Goal: Transaction & Acquisition: Book appointment/travel/reservation

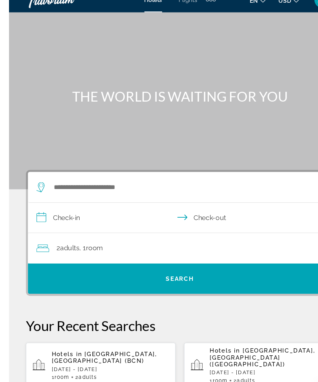
scroll to position [9, 0]
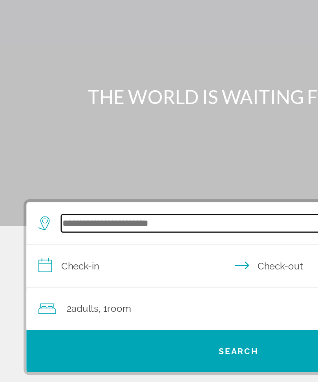
click at [87, 171] on input "Search hotel destination" at bounding box center [161, 177] width 240 height 12
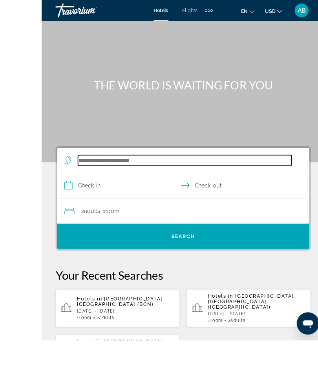
scroll to position [0, 0]
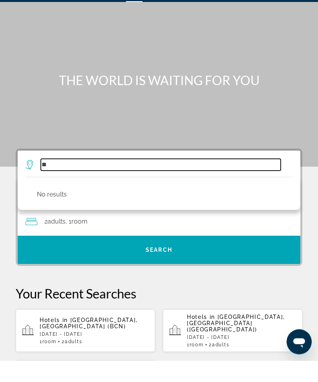
type input "*"
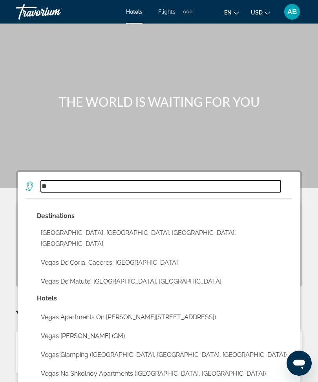
type input "*"
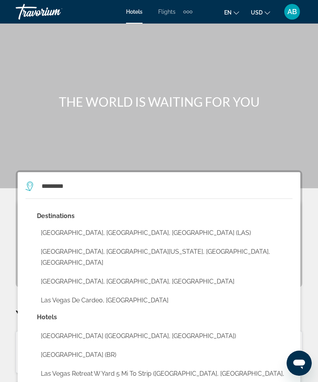
click at [129, 245] on button "[GEOGRAPHIC_DATA], [GEOGRAPHIC_DATA][US_STATE], [GEOGRAPHIC_DATA], [GEOGRAPHIC_…" at bounding box center [164, 257] width 255 height 26
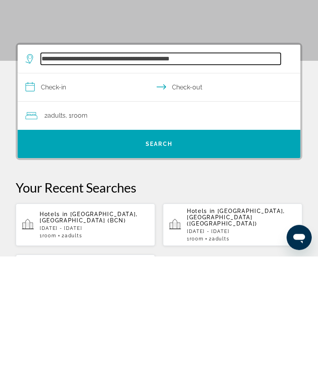
scroll to position [19, 0]
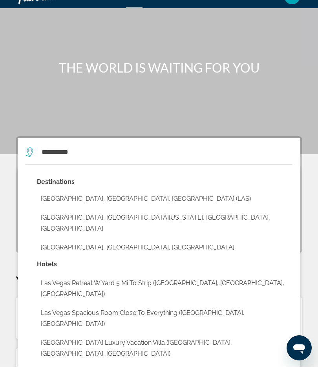
click at [130, 207] on button "[GEOGRAPHIC_DATA], [GEOGRAPHIC_DATA], [GEOGRAPHIC_DATA] (LAS)" at bounding box center [164, 214] width 255 height 15
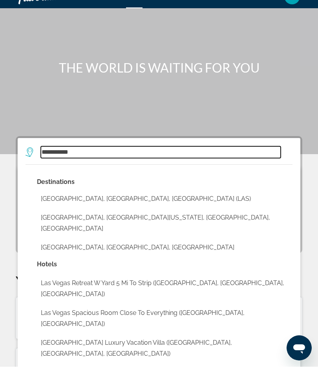
type input "**********"
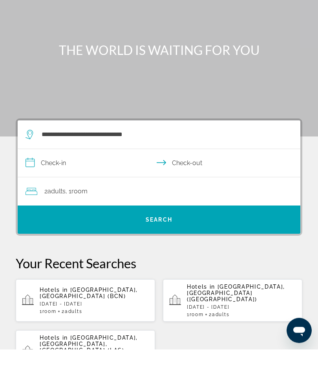
click at [31, 182] on input "**********" at bounding box center [161, 197] width 286 height 30
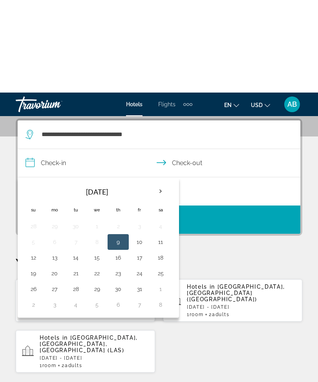
scroll to position [145, 0]
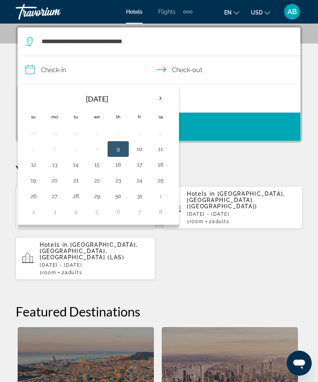
click at [163, 98] on th "Next month" at bounding box center [160, 98] width 21 height 17
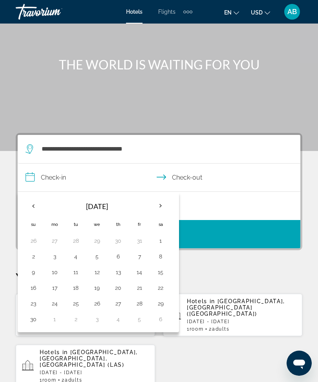
scroll to position [36, 0]
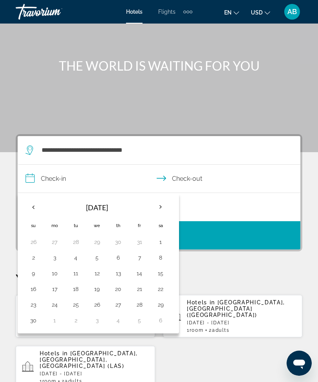
click at [166, 203] on th "Next month" at bounding box center [160, 207] width 21 height 17
click at [162, 208] on th "Next month" at bounding box center [160, 207] width 21 height 17
click at [168, 208] on th "Next month" at bounding box center [160, 207] width 21 height 17
click at [164, 202] on th "Next month" at bounding box center [160, 207] width 21 height 17
click at [115, 293] on button "19" at bounding box center [118, 289] width 13 height 11
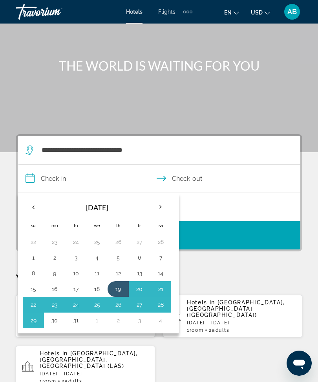
click at [59, 315] on button "30" at bounding box center [54, 320] width 13 height 11
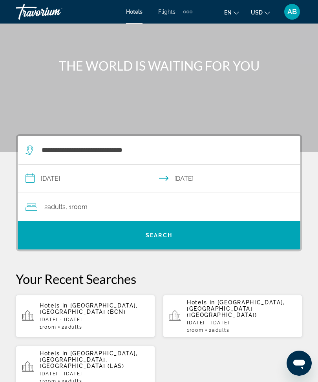
click at [31, 179] on input "**********" at bounding box center [161, 180] width 286 height 30
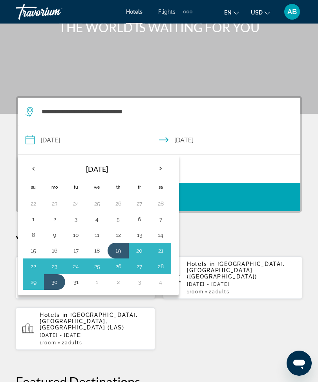
scroll to position [62, 0]
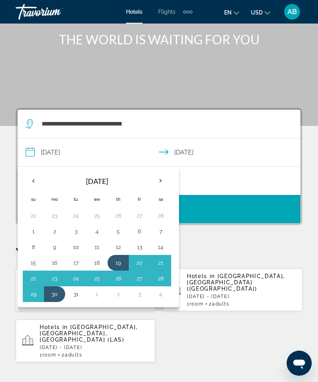
click at [57, 280] on button "23" at bounding box center [54, 278] width 13 height 11
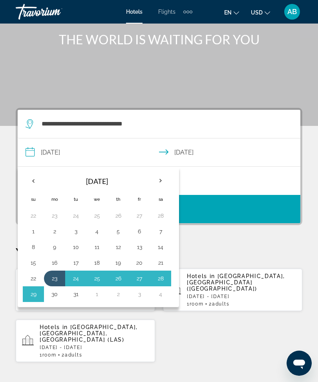
click at [120, 266] on button "19" at bounding box center [118, 262] width 13 height 11
type input "**********"
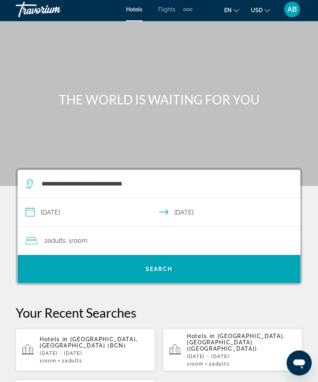
scroll to position [1, 0]
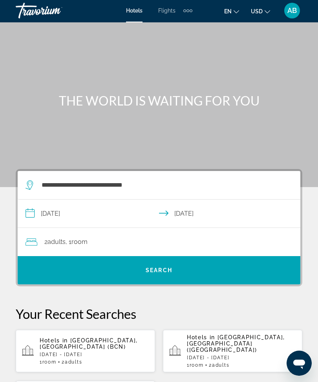
click at [193, 243] on div "2 Adult Adults , 1 Room rooms" at bounding box center [163, 242] width 275 height 11
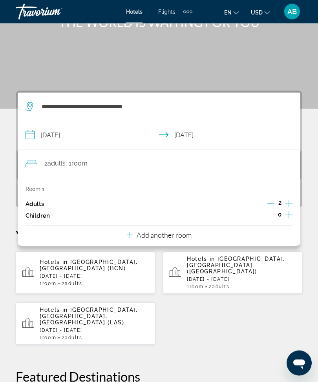
click at [173, 238] on button "Add another room" at bounding box center [159, 234] width 65 height 16
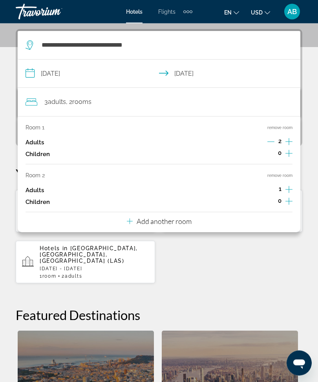
scroll to position [145, 0]
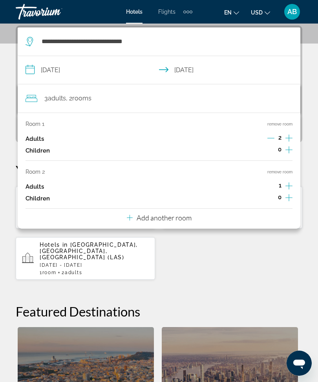
click at [179, 216] on p "Add another room" at bounding box center [164, 217] width 55 height 9
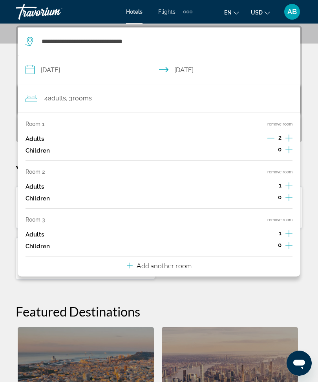
click at [175, 267] on button "Add another room" at bounding box center [159, 265] width 65 height 16
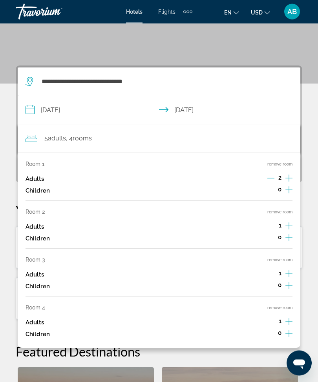
scroll to position [96, 0]
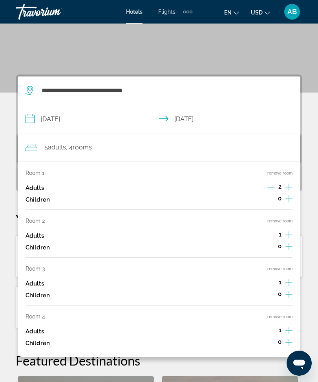
click at [273, 314] on button "remove room" at bounding box center [279, 316] width 25 height 5
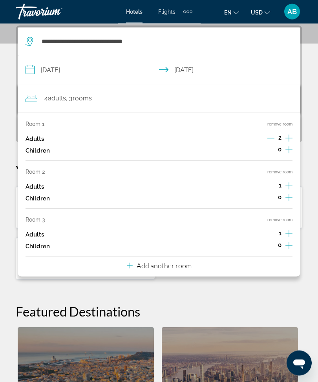
click at [279, 218] on button "remove room" at bounding box center [279, 220] width 25 height 5
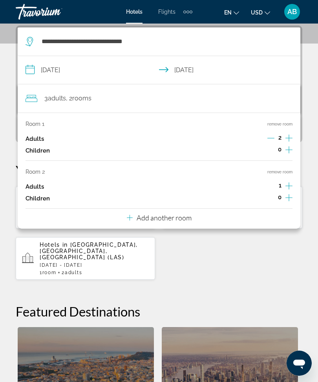
click at [280, 170] on button "remove room" at bounding box center [279, 172] width 25 height 5
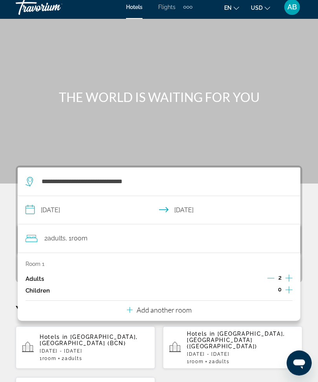
scroll to position [0, 0]
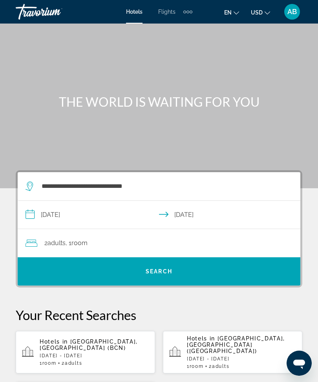
click at [171, 284] on span "Search" at bounding box center [159, 271] width 283 height 28
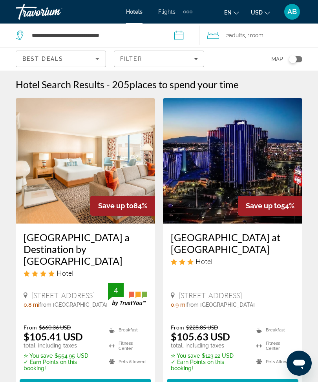
click at [181, 11] on li "Flights" at bounding box center [166, 12] width 33 height 6
click at [188, 11] on div "Extra navigation items" at bounding box center [187, 12] width 3 height 3
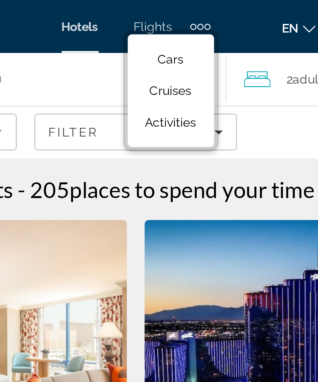
click at [163, 54] on span "Activities" at bounding box center [174, 54] width 23 height 6
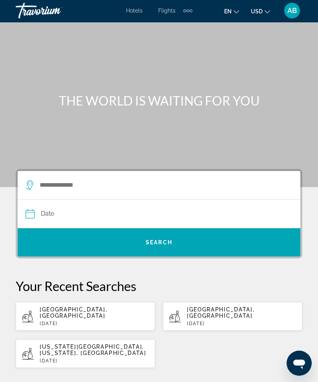
click at [35, 184] on icon "Search widget" at bounding box center [30, 185] width 9 height 9
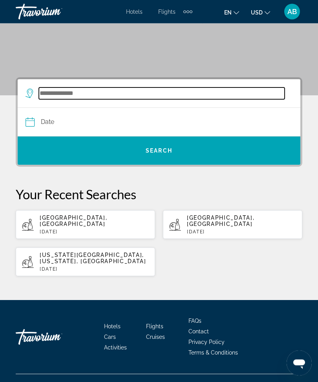
click at [81, 93] on input "Search destination" at bounding box center [162, 94] width 246 height 12
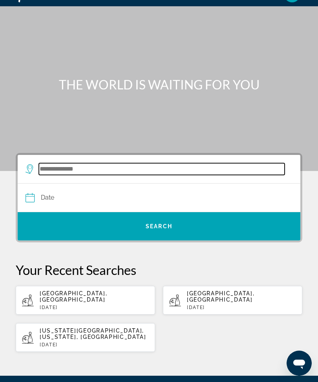
scroll to position [14, 0]
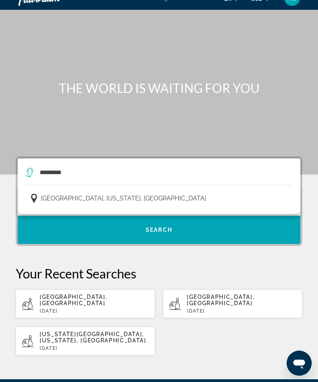
click at [126, 201] on button "[GEOGRAPHIC_DATA], [US_STATE], [GEOGRAPHIC_DATA]" at bounding box center [159, 198] width 267 height 15
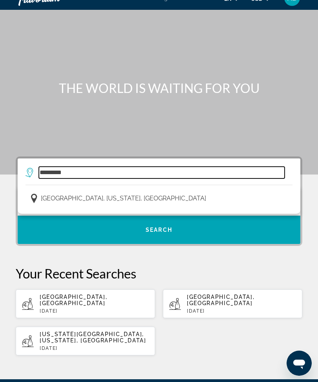
type input "**********"
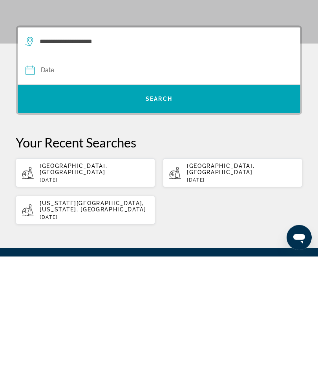
click at [33, 182] on input "Date" at bounding box center [92, 197] width 137 height 31
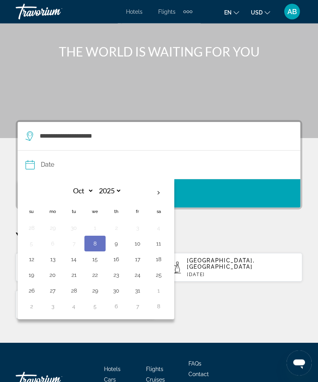
click at [162, 193] on th "Next month" at bounding box center [158, 193] width 21 height 17
click at [155, 194] on th "Next month" at bounding box center [158, 192] width 21 height 17
click at [161, 193] on th "Next month" at bounding box center [158, 192] width 21 height 17
select select "*"
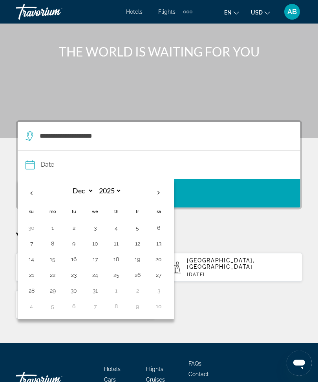
select select "****"
click at [161, 193] on th "Next month" at bounding box center [158, 192] width 21 height 17
click at [156, 192] on th "Next month" at bounding box center [158, 192] width 21 height 17
select select "*"
click at [135, 274] on button "20" at bounding box center [137, 275] width 13 height 11
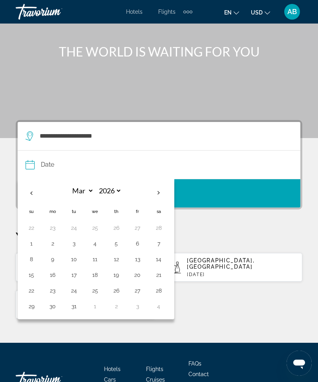
type input "**********"
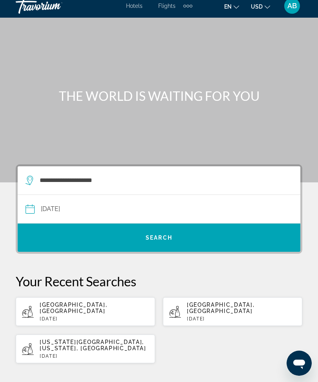
scroll to position [0, 0]
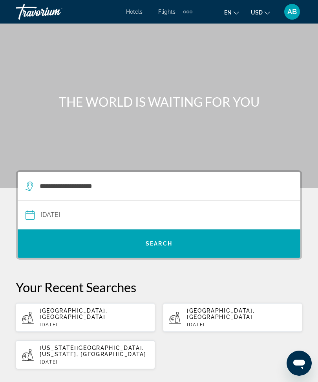
click at [177, 239] on span "Search" at bounding box center [159, 243] width 283 height 19
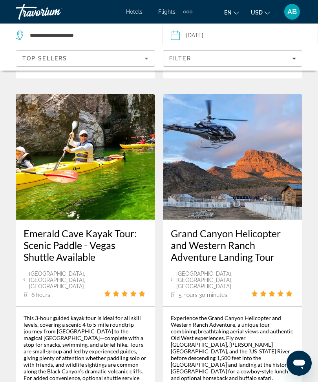
scroll to position [2022, 0]
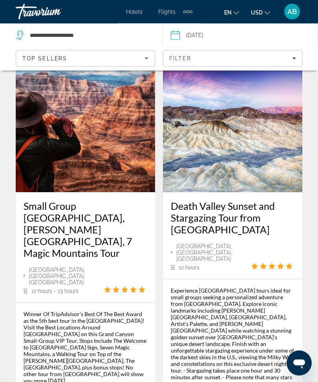
scroll to position [1999, 0]
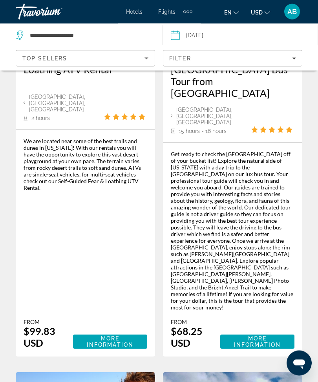
scroll to position [1386, 0]
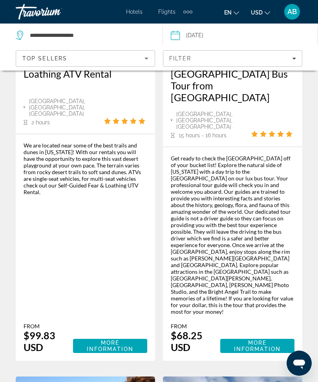
click at [135, 13] on span "Hotels" at bounding box center [134, 12] width 16 height 6
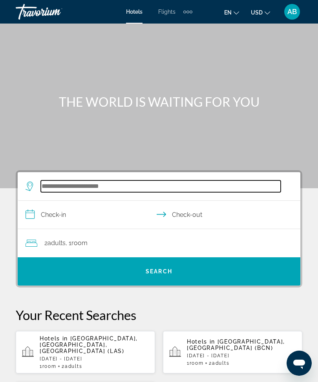
click at [110, 184] on input "Search hotel destination" at bounding box center [161, 187] width 240 height 12
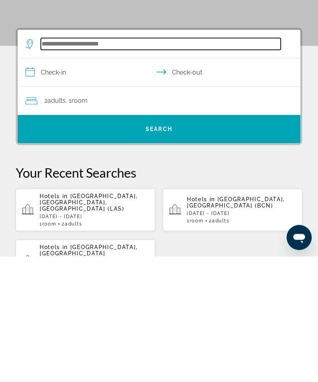
scroll to position [19, 0]
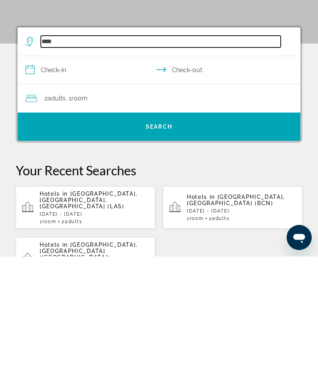
type input "***"
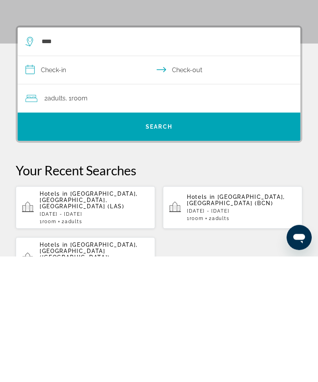
click at [89, 337] on p "[DATE] - [DATE]" at bounding box center [94, 339] width 109 height 5
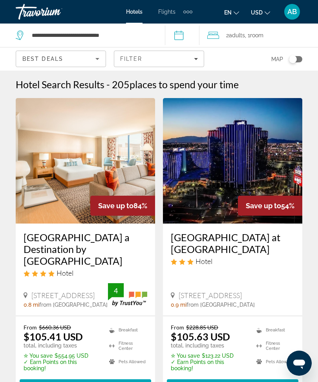
click at [96, 164] on img "Main content" at bounding box center [85, 161] width 139 height 126
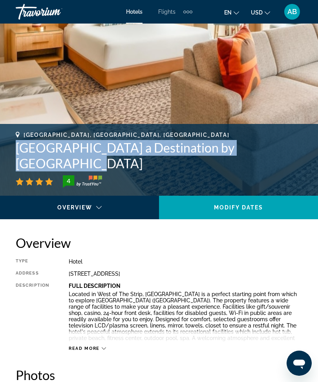
scroll to position [188, 0]
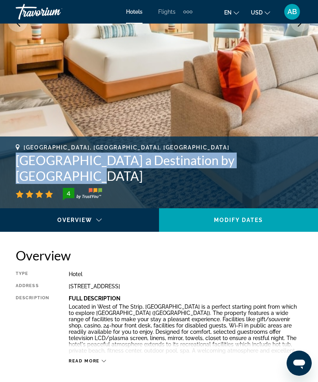
click at [245, 301] on p "Full Description" at bounding box center [185, 298] width 233 height 6
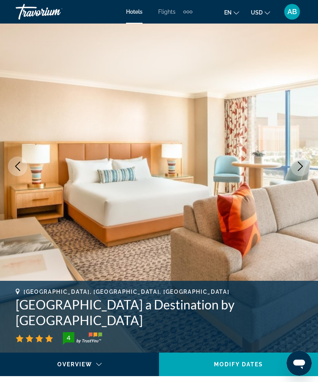
scroll to position [0, 0]
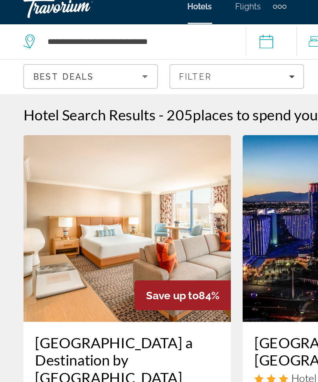
click at [199, 50] on span "Filters" at bounding box center [158, 58] width 89 height 19
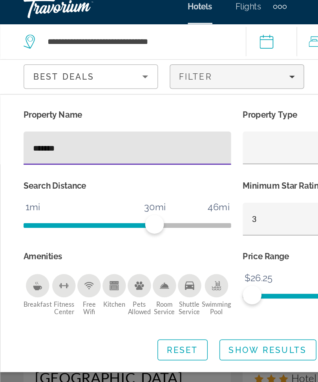
type input "********"
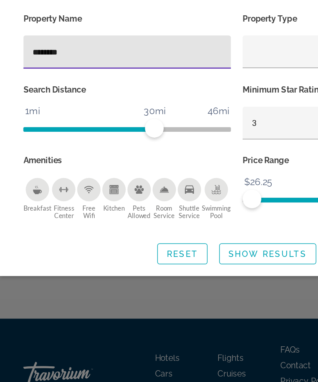
click at [173, 239] on span "Show Results" at bounding box center [179, 242] width 53 height 6
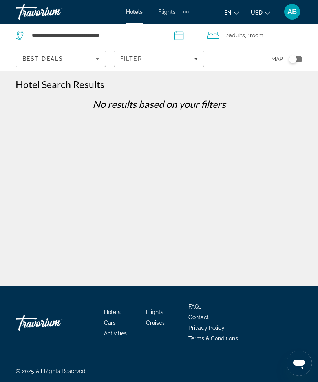
click at [195, 60] on icon "Filters" at bounding box center [196, 59] width 4 height 4
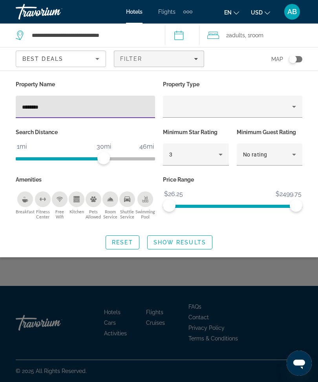
click at [81, 107] on input "********" at bounding box center [85, 106] width 127 height 9
type input "*"
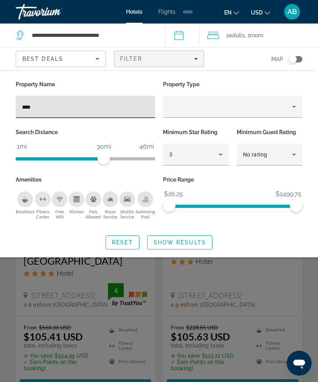
type input "*****"
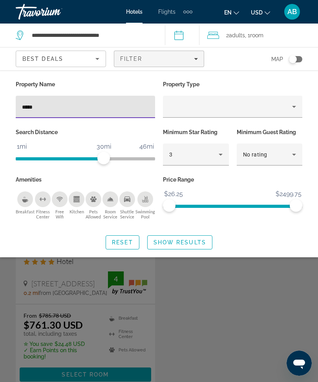
click at [194, 240] on span "Search widget" at bounding box center [180, 242] width 64 height 19
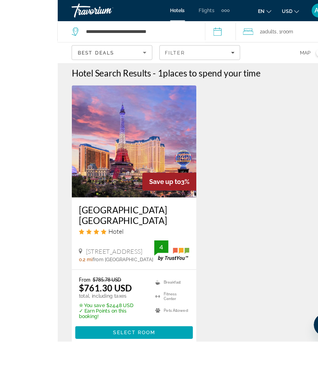
scroll to position [15, 0]
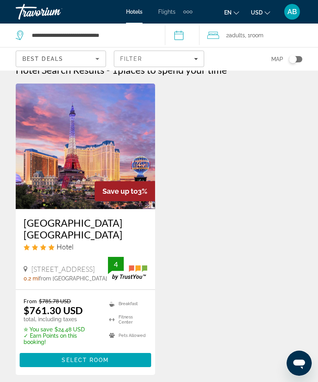
click at [101, 359] on span "Main content" at bounding box center [85, 360] width 131 height 19
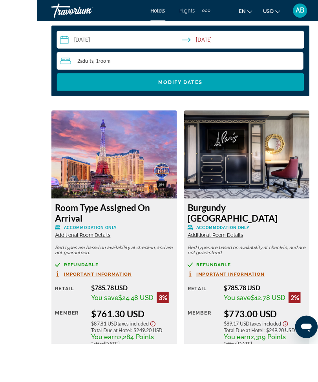
scroll to position [1366, 0]
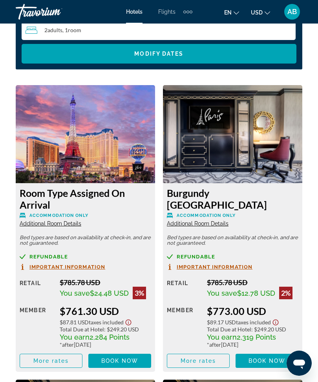
click at [120, 361] on span "Book now" at bounding box center [119, 361] width 37 height 6
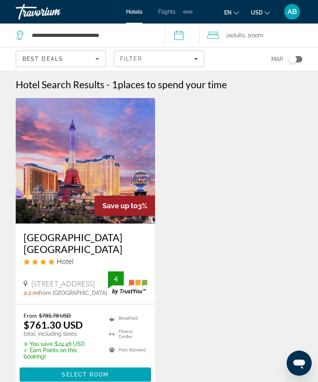
click at [193, 65] on span "Filters" at bounding box center [158, 58] width 89 height 19
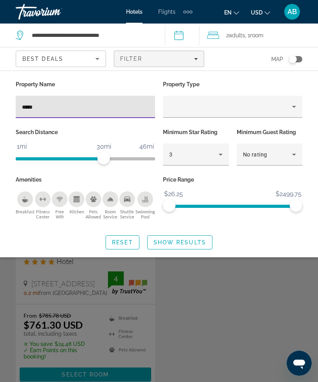
click at [98, 106] on input "*****" at bounding box center [85, 106] width 127 height 9
type input "*"
click at [188, 241] on span "Show Results" at bounding box center [179, 242] width 53 height 6
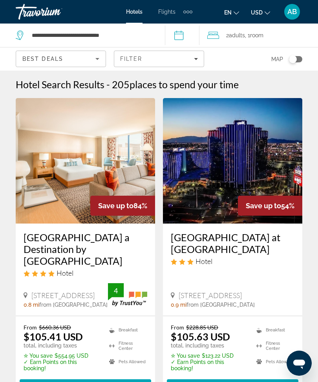
click at [244, 38] on span "Adults" at bounding box center [237, 35] width 16 height 6
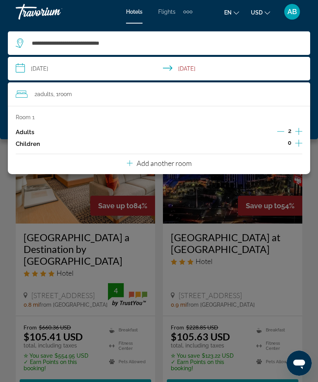
click at [167, 161] on p "Add another room" at bounding box center [164, 163] width 55 height 9
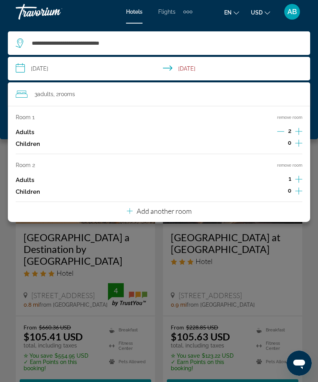
click at [171, 208] on p "Add another room" at bounding box center [164, 211] width 55 height 9
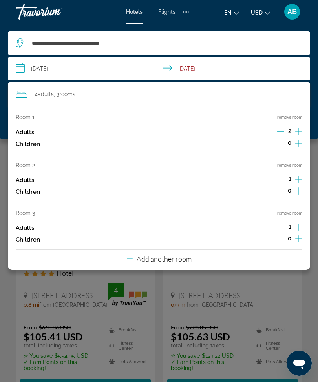
click at [173, 257] on p "Add another room" at bounding box center [164, 259] width 55 height 9
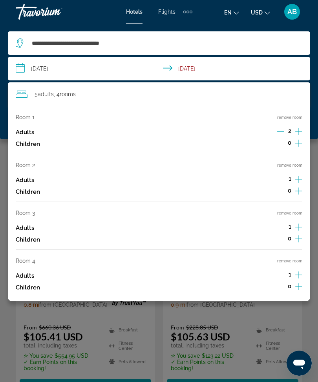
click at [286, 259] on button "remove room" at bounding box center [289, 261] width 25 height 5
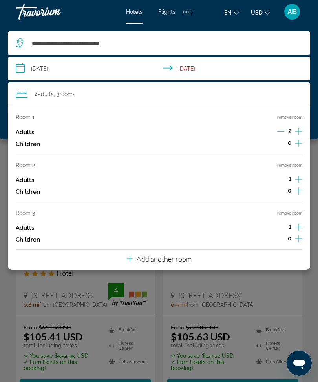
click at [295, 211] on button "remove room" at bounding box center [289, 213] width 25 height 5
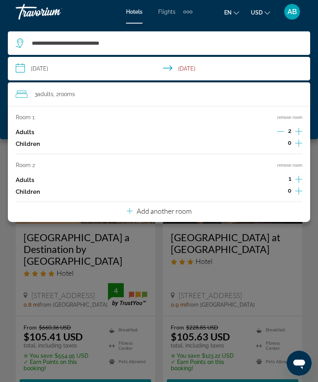
click at [297, 163] on button "remove room" at bounding box center [289, 165] width 25 height 5
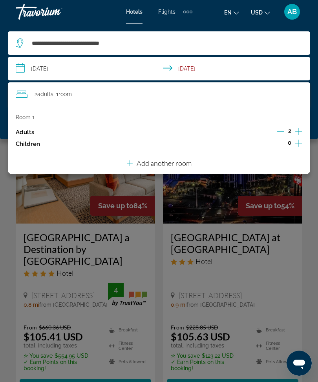
click at [312, 200] on div "Main content" at bounding box center [159, 191] width 318 height 382
